Goal: Check status

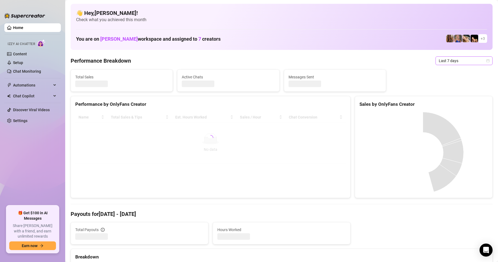
click at [452, 58] on span "Last 7 days" at bounding box center [463, 61] width 50 height 8
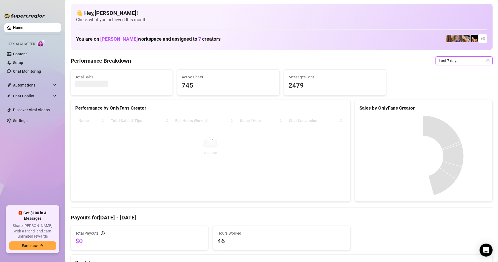
click at [448, 57] on span "Last 7 days" at bounding box center [463, 61] width 50 height 8
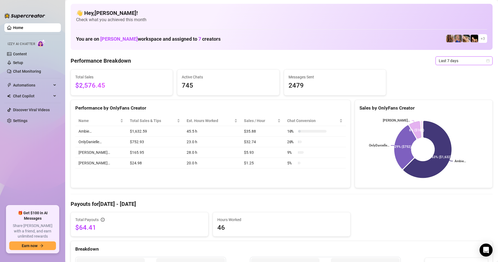
click at [439, 60] on span "Last 7 days" at bounding box center [463, 61] width 50 height 8
click at [447, 72] on div "Last 24 hours" at bounding box center [459, 72] width 48 height 6
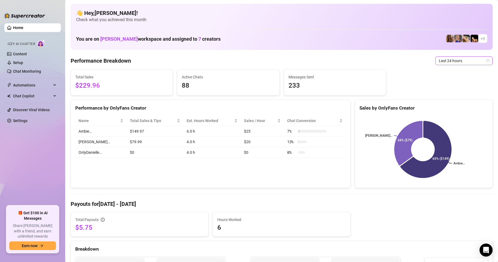
click at [460, 62] on span "Last 24 hours" at bounding box center [463, 61] width 50 height 8
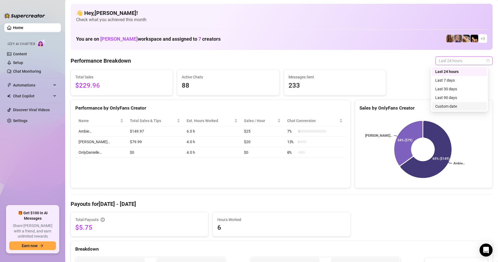
click at [457, 106] on div "Custom date" at bounding box center [459, 106] width 48 height 6
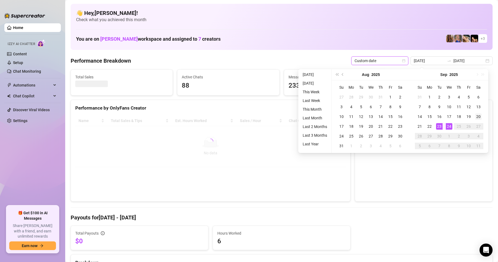
type input "[DATE]"
click at [480, 116] on div "20" at bounding box center [478, 116] width 7 height 7
type input "[DATE]"
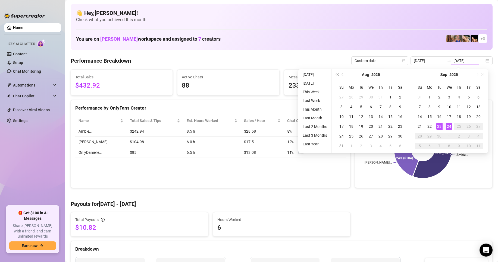
click at [266, 172] on div "Performance by OnlyFans Creator Name Total Sales & Tips Est. Hours Worked Sales…" at bounding box center [211, 144] width 280 height 88
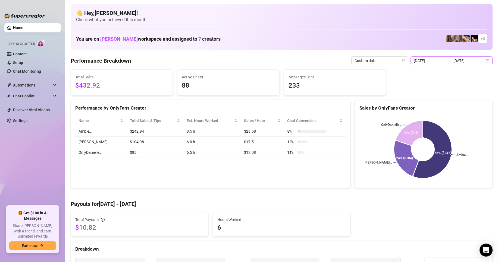
click at [487, 60] on div "[DATE] [DATE]" at bounding box center [451, 60] width 82 height 9
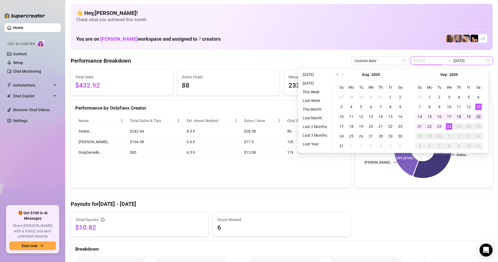
type input "[DATE]"
click at [478, 115] on div "20" at bounding box center [478, 116] width 7 height 7
type input "[DATE]"
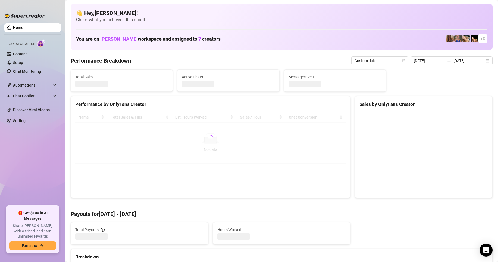
type input "[DATE]"
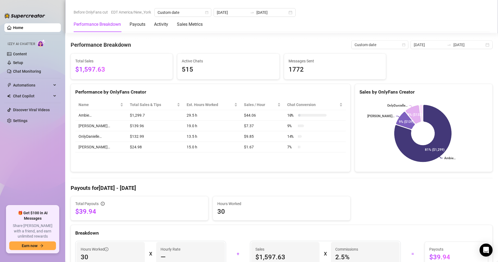
scroll to position [136, 0]
